Goal: Transaction & Acquisition: Purchase product/service

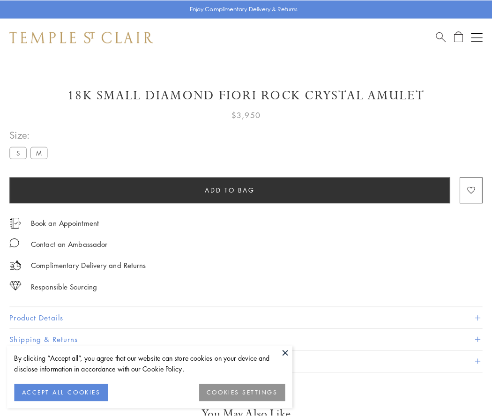
scroll to position [19, 0]
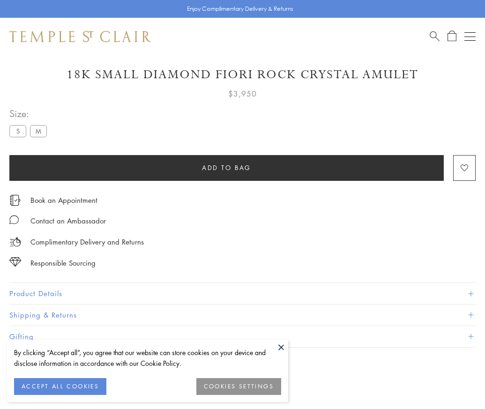
click at [226, 167] on span "Add to bag" at bounding box center [226, 168] width 49 height 10
